Goal: Navigation & Orientation: Find specific page/section

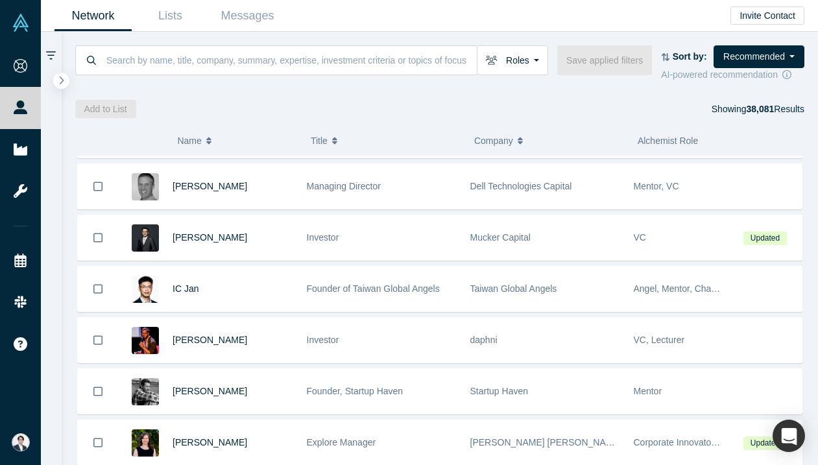
scroll to position [1470, 0]
